Goal: Information Seeking & Learning: Learn about a topic

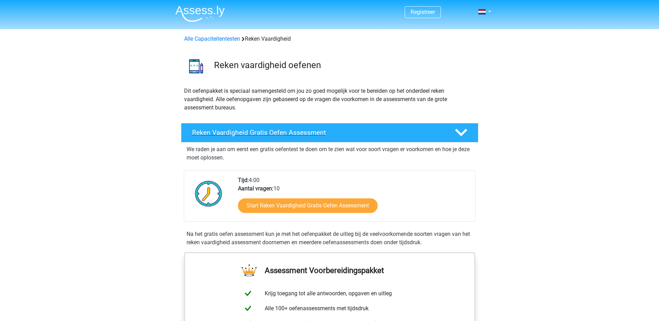
click at [281, 128] on div "Reken Vaardigheid Gratis Oefen Assessment" at bounding box center [329, 132] width 297 height 19
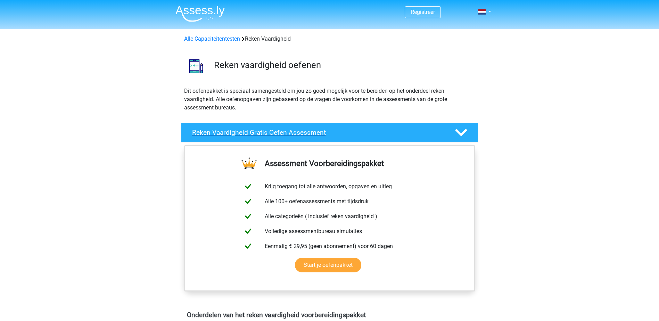
click at [281, 128] on div "Reken Vaardigheid Gratis Oefen Assessment" at bounding box center [329, 132] width 297 height 19
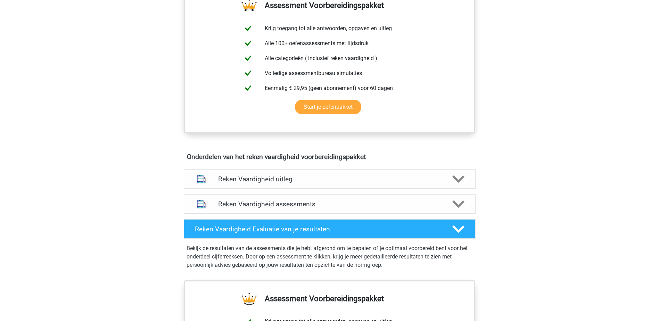
scroll to position [278, 0]
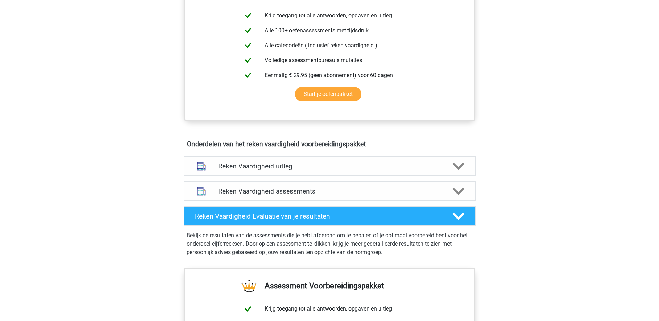
click at [265, 166] on h4 "Reken Vaardigheid uitleg" at bounding box center [329, 166] width 223 height 8
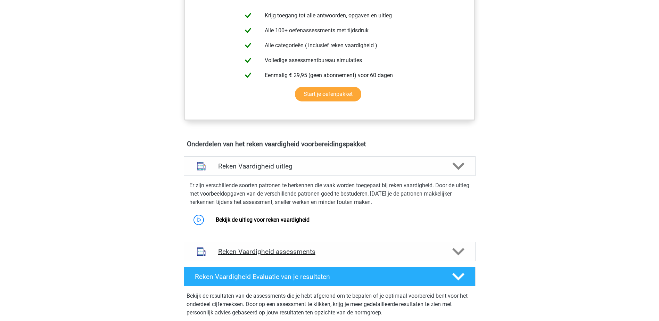
click at [232, 258] on div "Reken Vaardigheid assessments" at bounding box center [330, 251] width 292 height 19
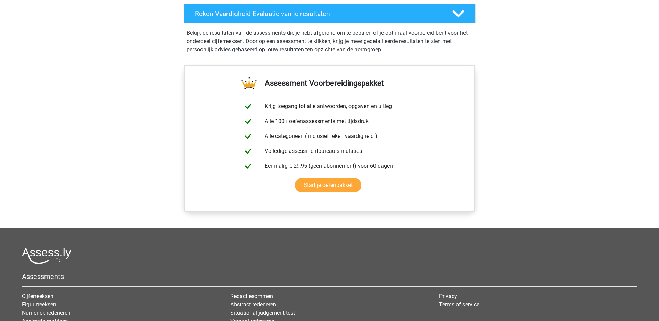
scroll to position [1065, 0]
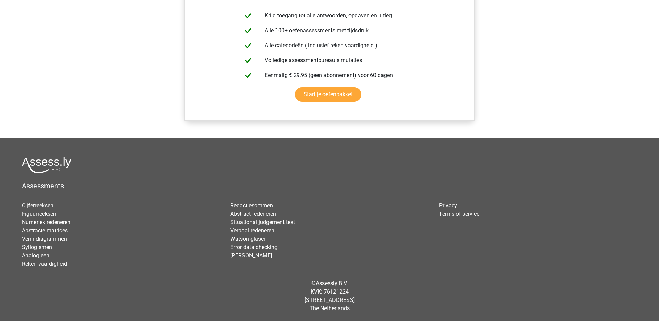
click at [34, 264] on link "Reken vaardigheid" at bounding box center [44, 263] width 45 height 7
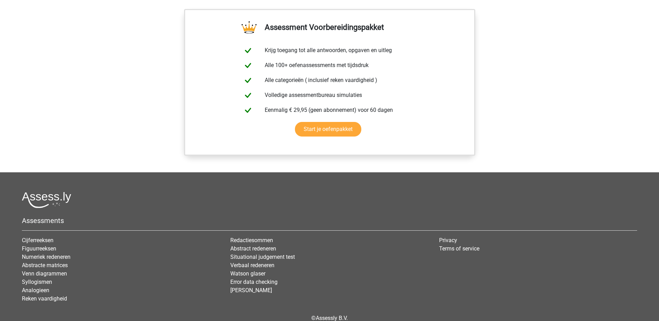
scroll to position [571, 0]
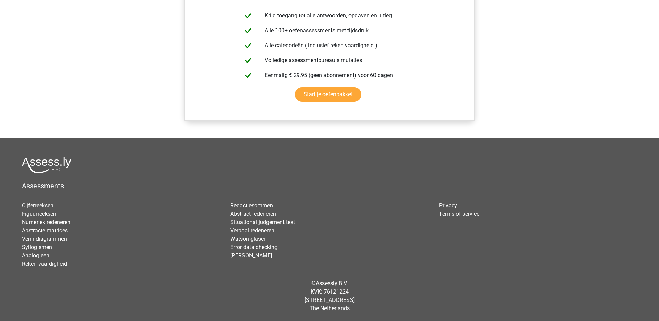
drag, startPoint x: 231, startPoint y: 211, endPoint x: 228, endPoint y: 208, distance: 5.2
